Goal: Navigation & Orientation: Find specific page/section

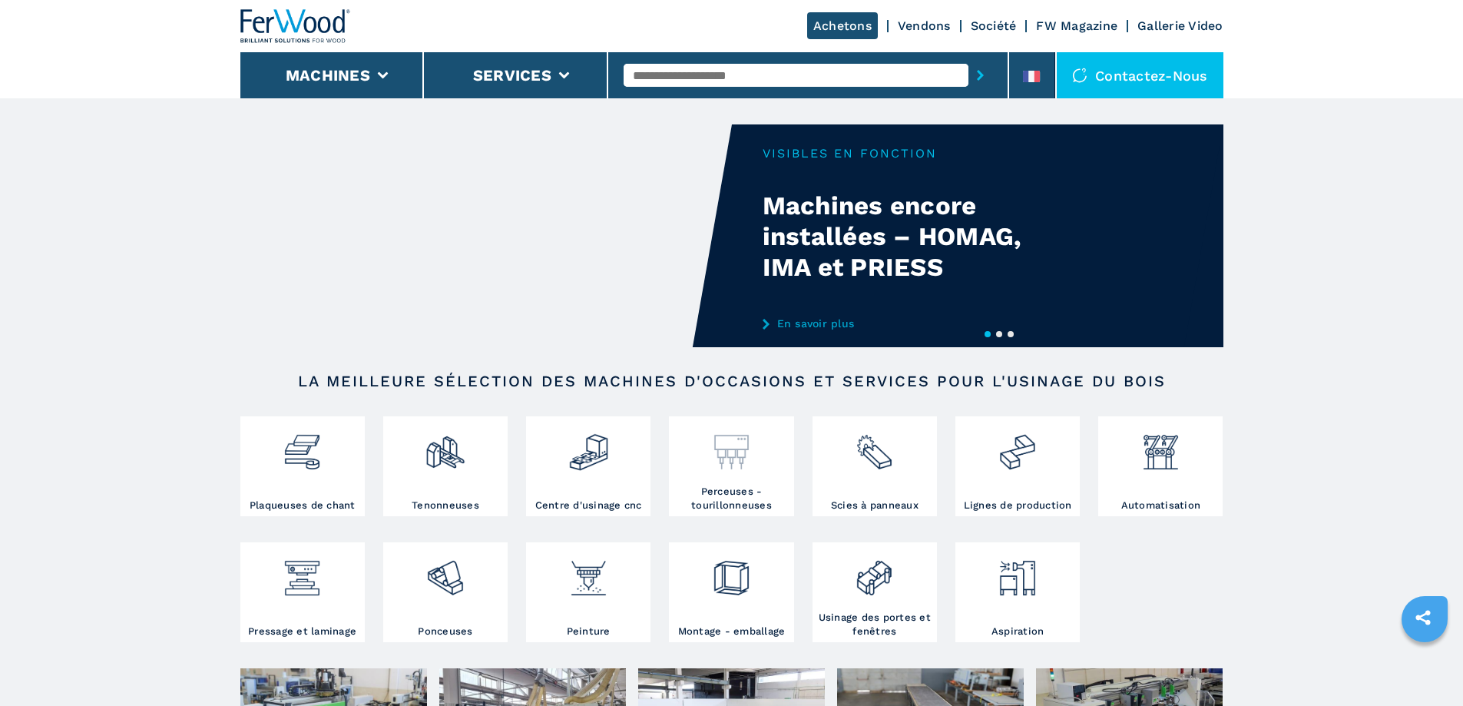
click at [728, 512] on h3 "Perceuses - tourillonneuses" at bounding box center [731, 499] width 117 height 28
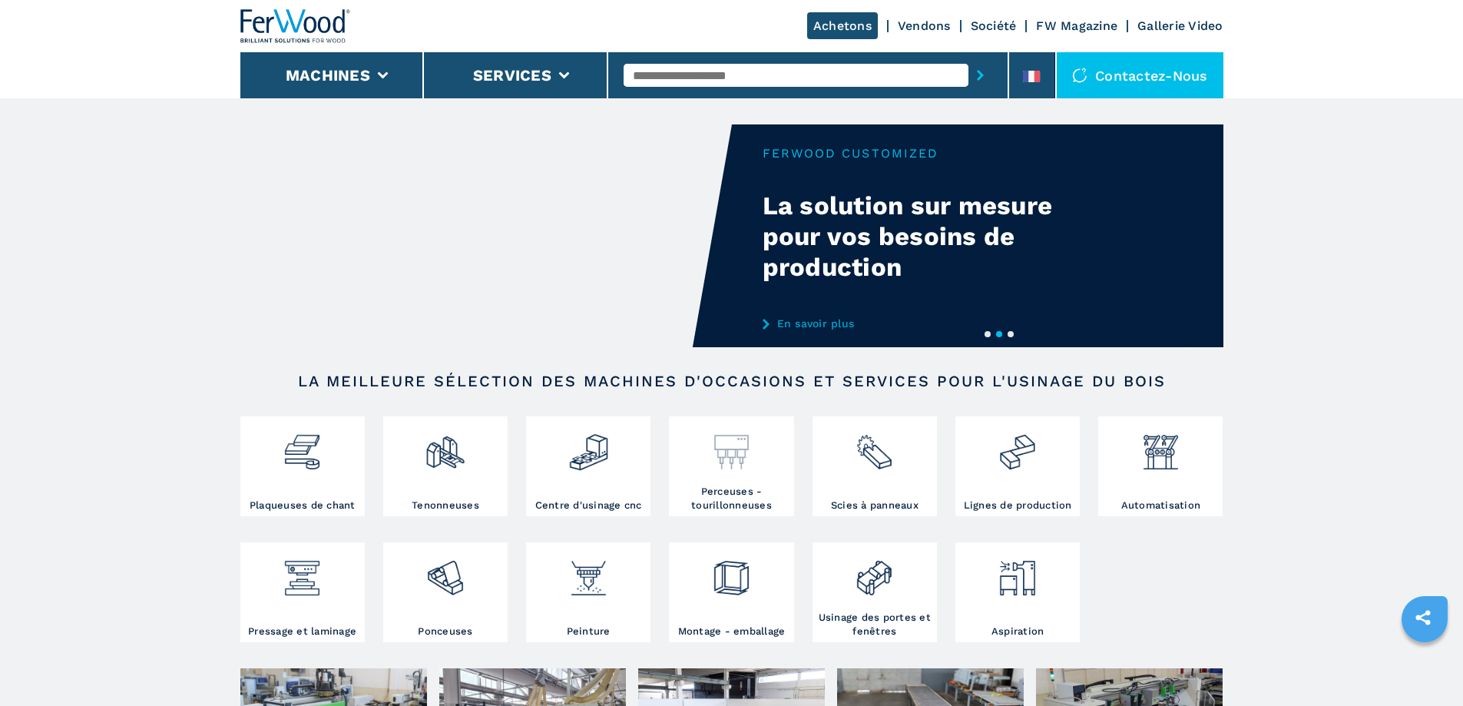
click at [726, 485] on div at bounding box center [731, 452] width 117 height 64
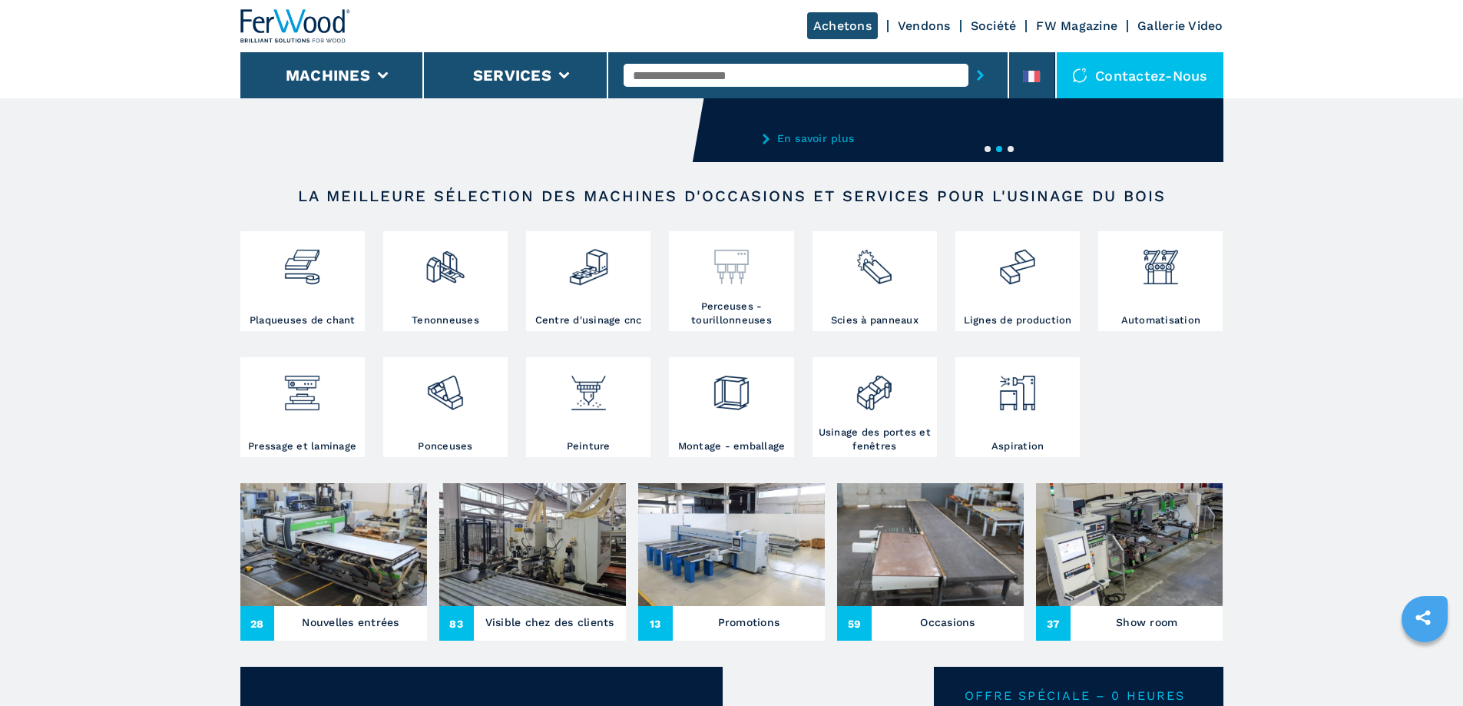
scroll to position [230, 0]
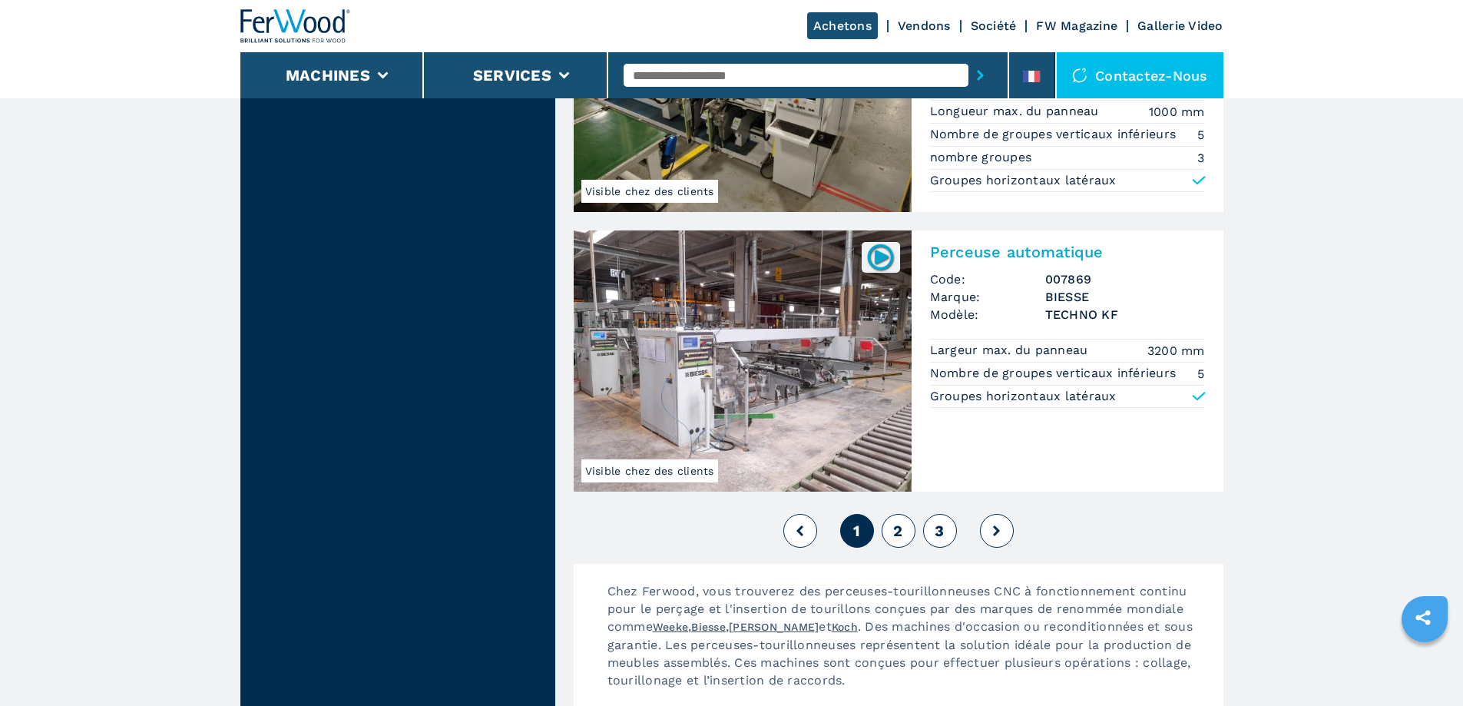
scroll to position [3455, 0]
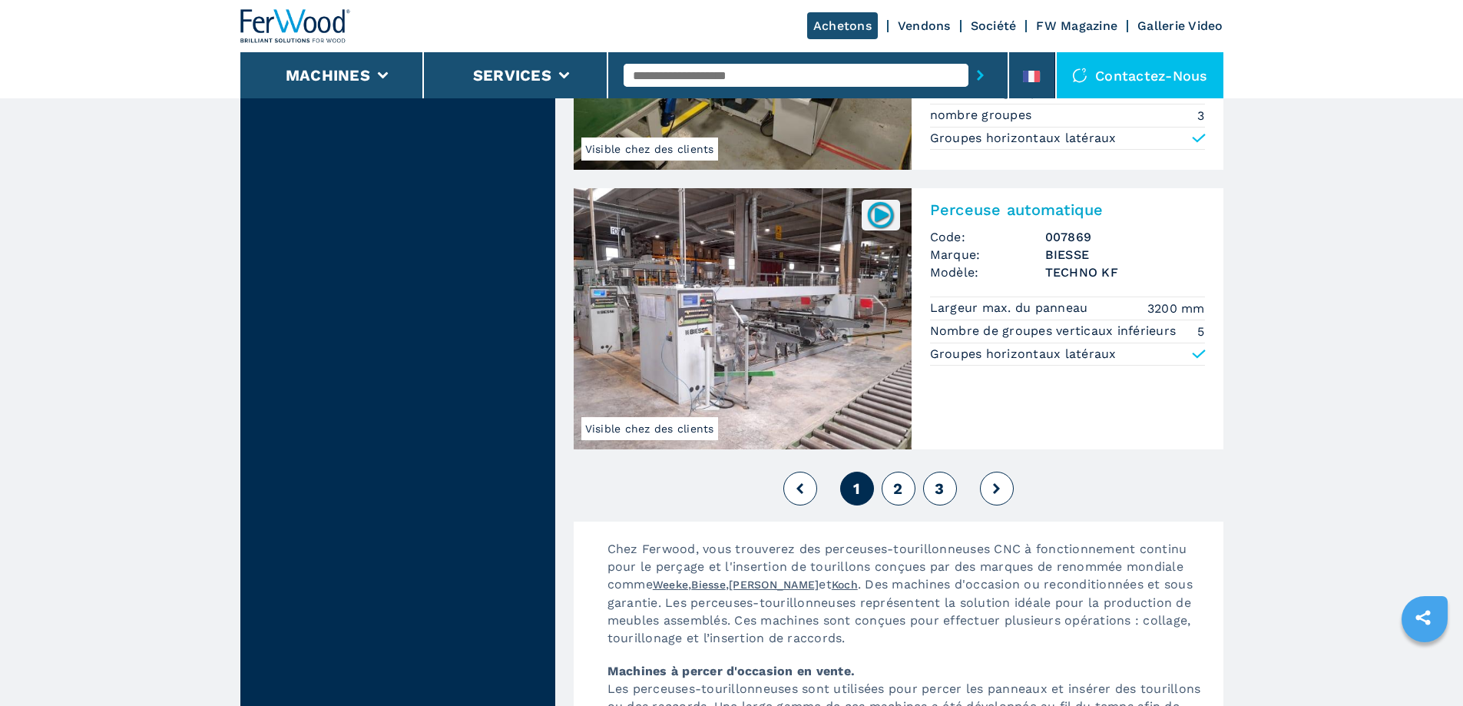
click at [895, 479] on span "2" at bounding box center [897, 488] width 9 height 18
click at [901, 479] on span "2" at bounding box center [897, 488] width 9 height 18
click at [1002, 471] on button at bounding box center [997, 488] width 34 height 34
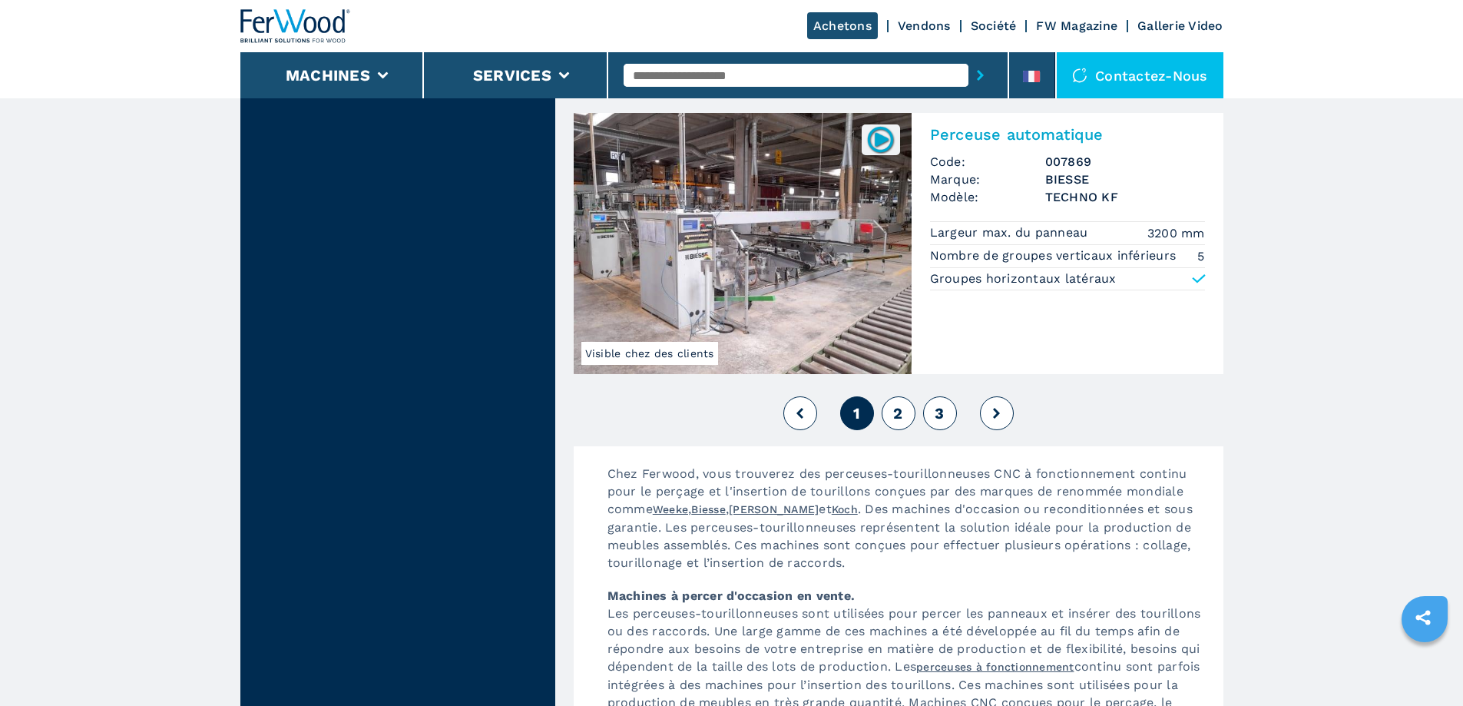
scroll to position [3532, 0]
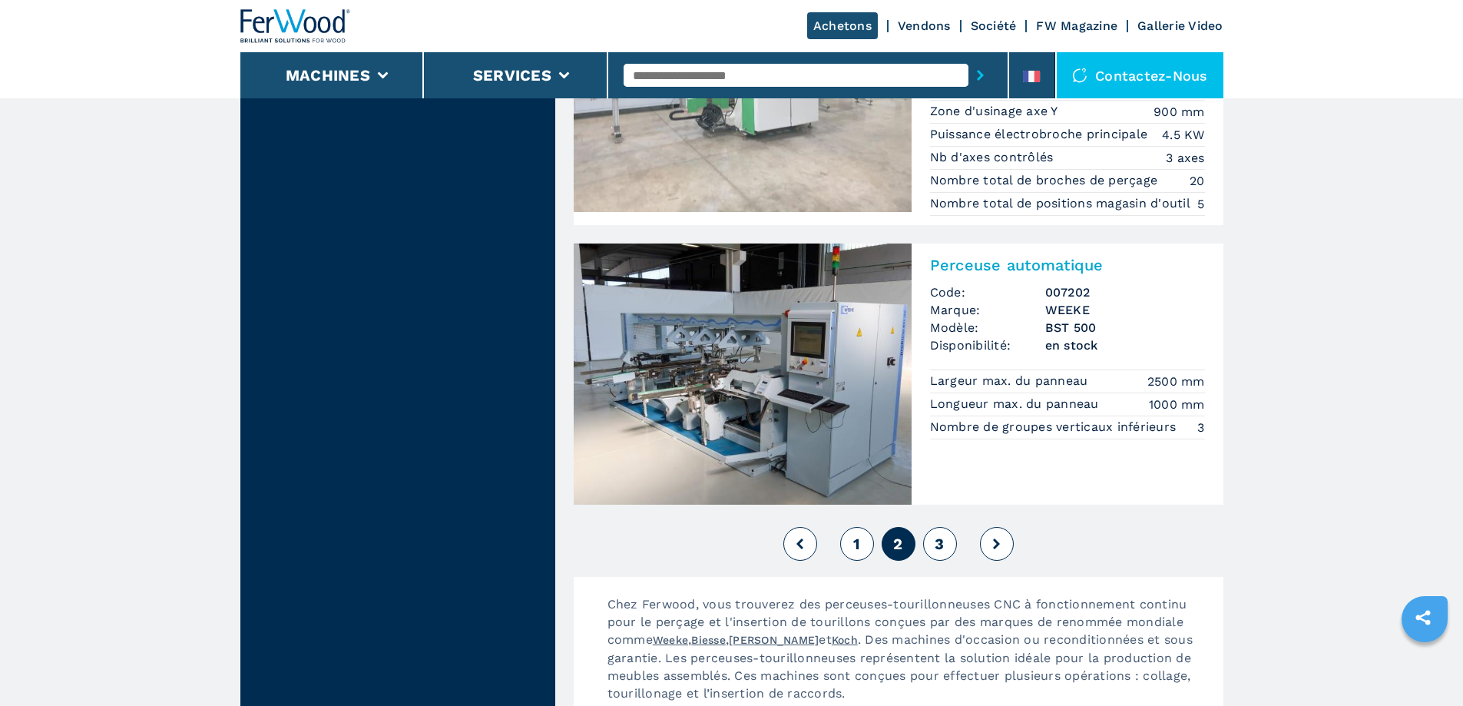
scroll to position [3379, 0]
click at [938, 534] on span "3" at bounding box center [938, 543] width 9 height 18
